Goal: Check status: Check status

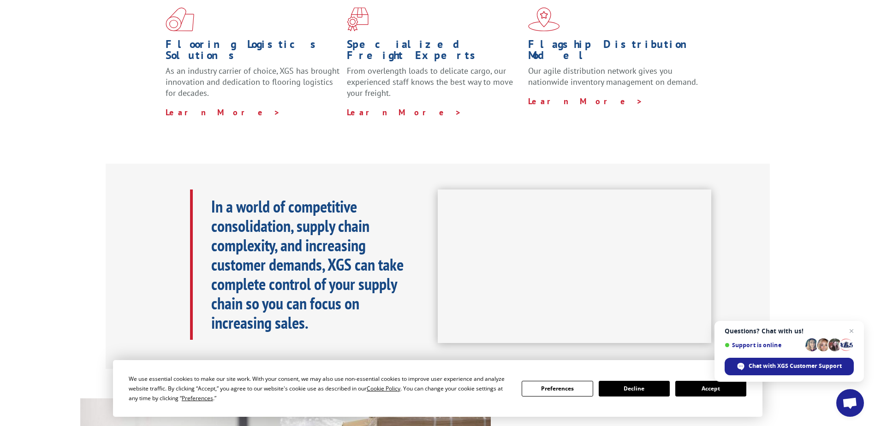
scroll to position [323, 0]
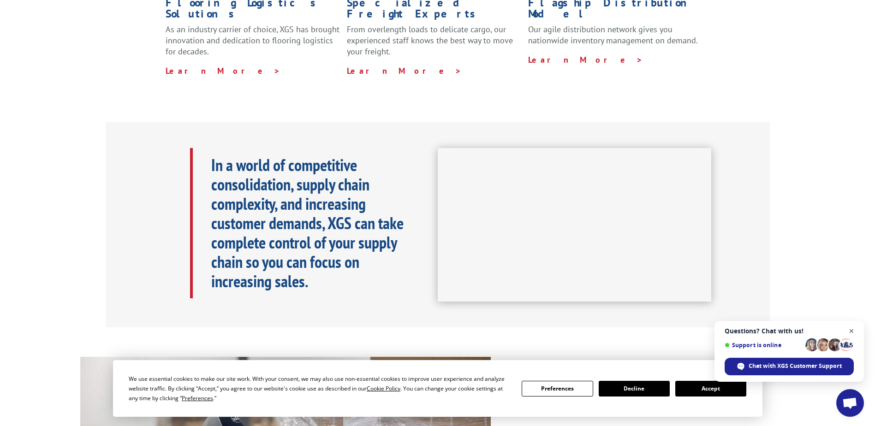
click at [852, 330] on span "Close chat" at bounding box center [852, 332] width 12 height 12
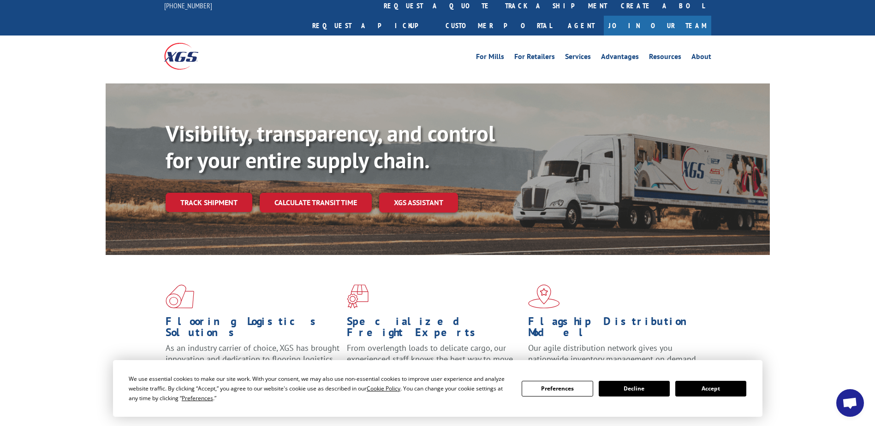
scroll to position [0, 0]
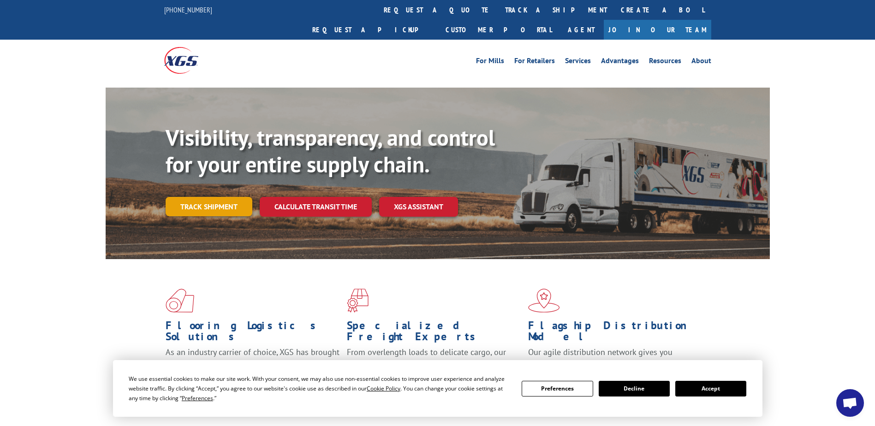
click at [220, 197] on link "Track shipment" at bounding box center [209, 206] width 87 height 19
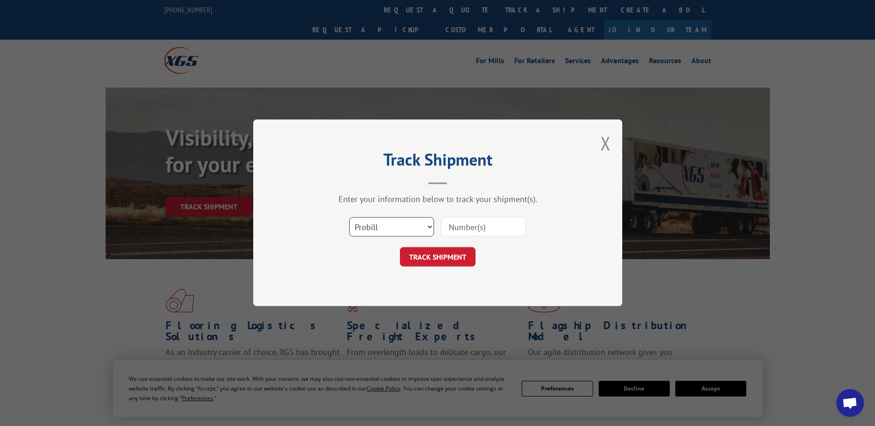
click at [415, 228] on select "Select category... Probill BOL PO" at bounding box center [391, 227] width 85 height 19
select select "bol"
click at [349, 218] on select "Select category... Probill BOL PO" at bounding box center [391, 227] width 85 height 19
click at [459, 227] on input at bounding box center [483, 227] width 85 height 19
type input "50869109"
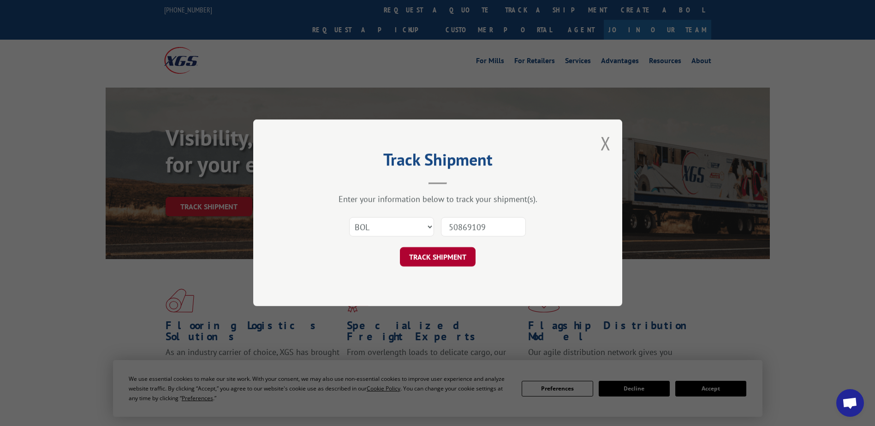
click at [439, 261] on button "TRACK SHIPMENT" at bounding box center [438, 257] width 76 height 19
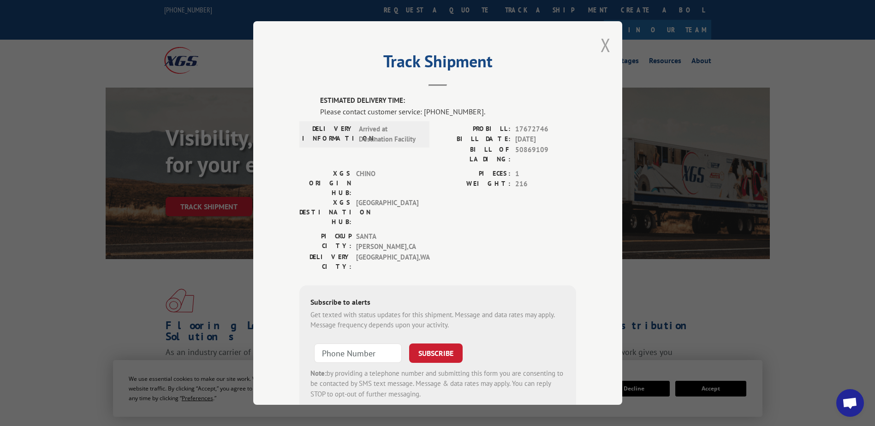
click at [601, 45] on button "Close modal" at bounding box center [606, 45] width 10 height 24
